Goal: Information Seeking & Learning: Understand process/instructions

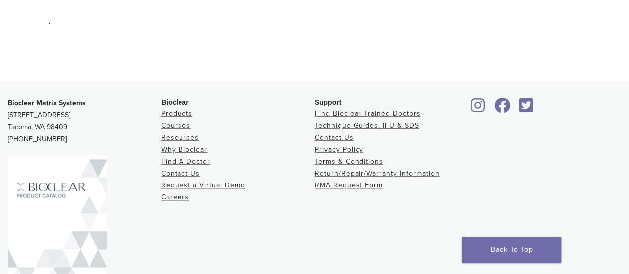
scroll to position [563, 0]
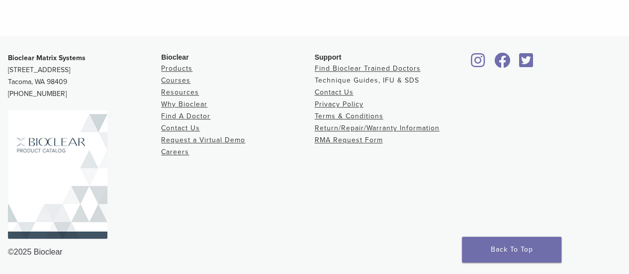
click at [347, 82] on link "Technique Guides, IFU & SDS" at bounding box center [367, 80] width 104 height 8
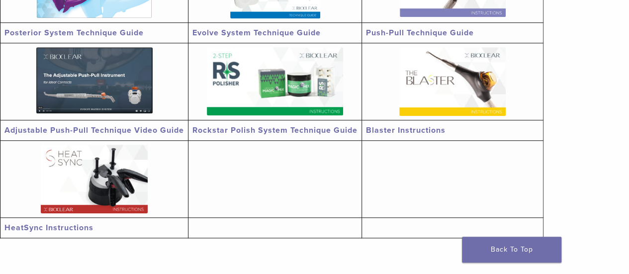
scroll to position [385, 0]
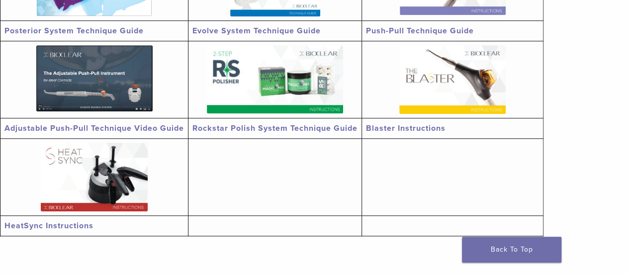
click at [327, 128] on link "Rockstar Polish System Technique Guide" at bounding box center [274, 128] width 165 height 10
